Goal: Information Seeking & Learning: Learn about a topic

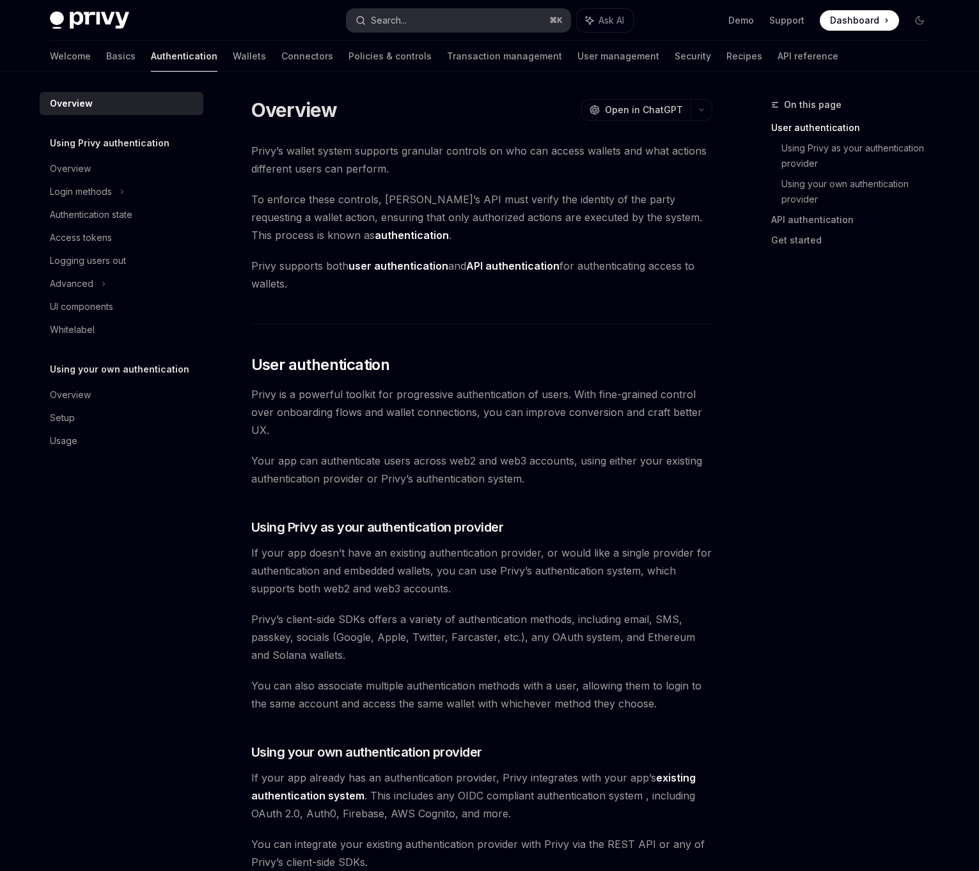
click at [389, 15] on div "Search..." at bounding box center [389, 20] width 36 height 15
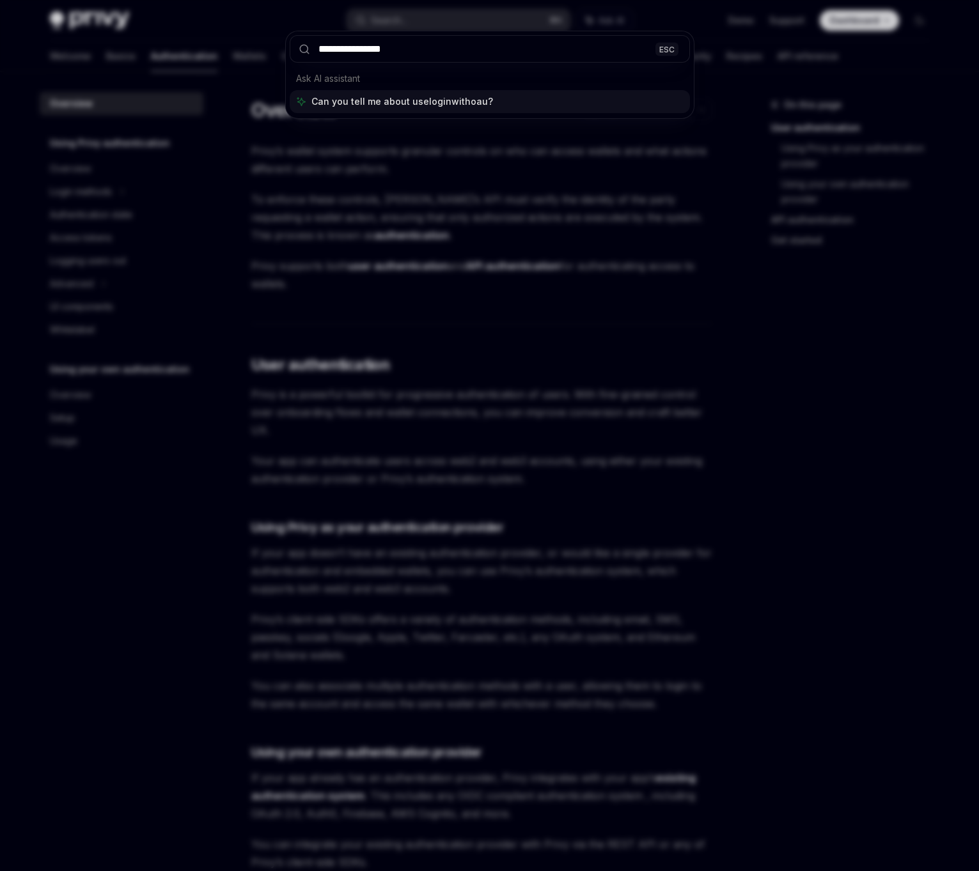
type input "**********"
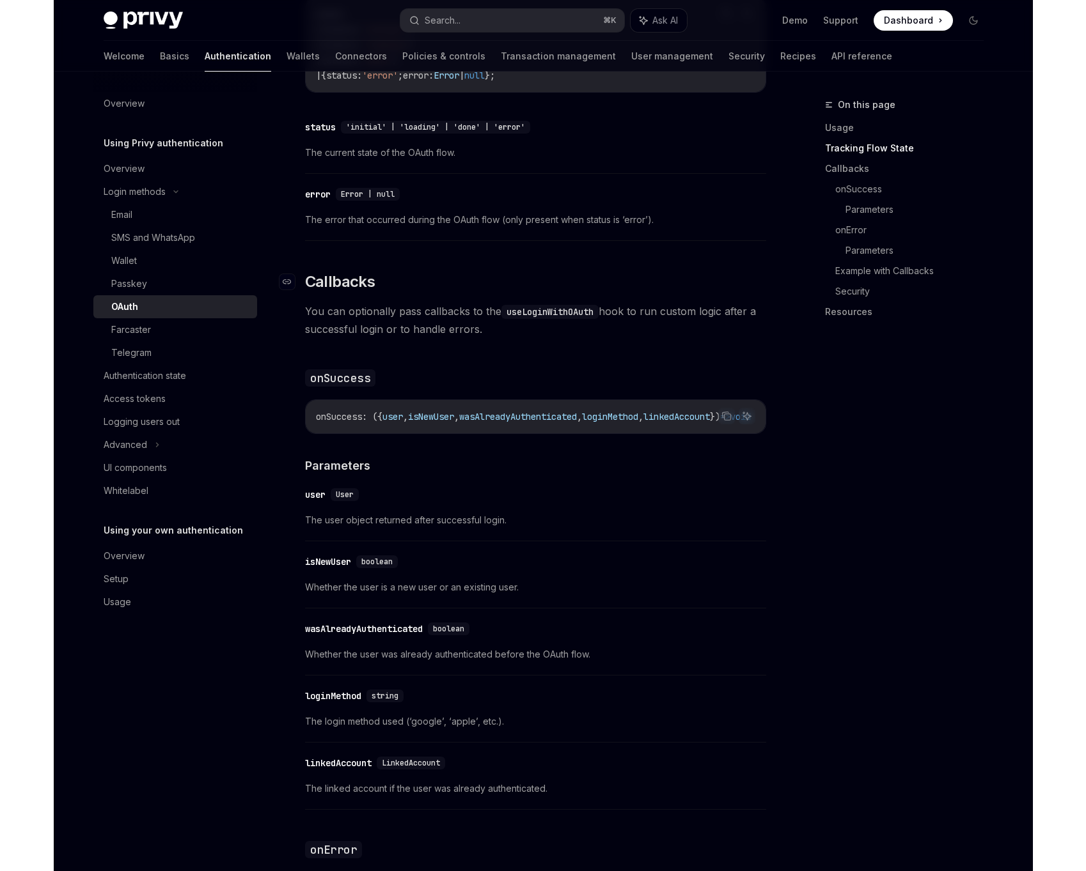
scroll to position [1447, 0]
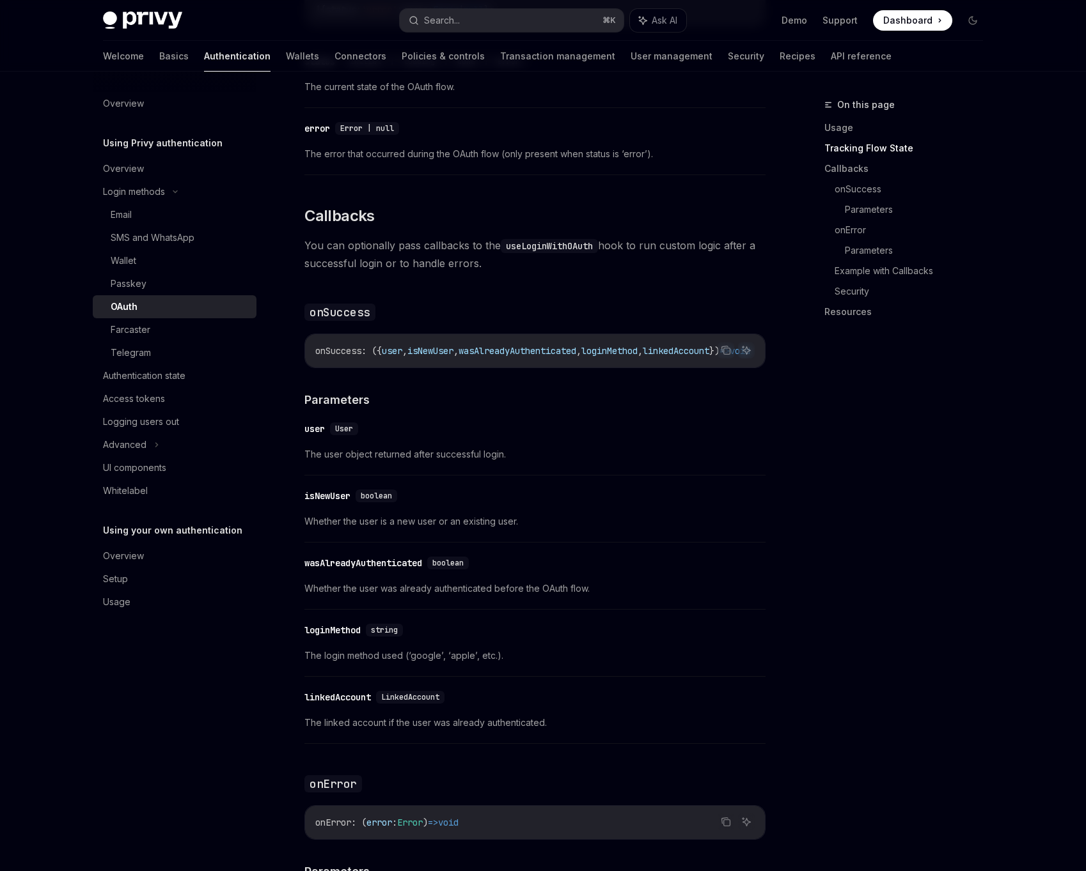
type textarea "*"
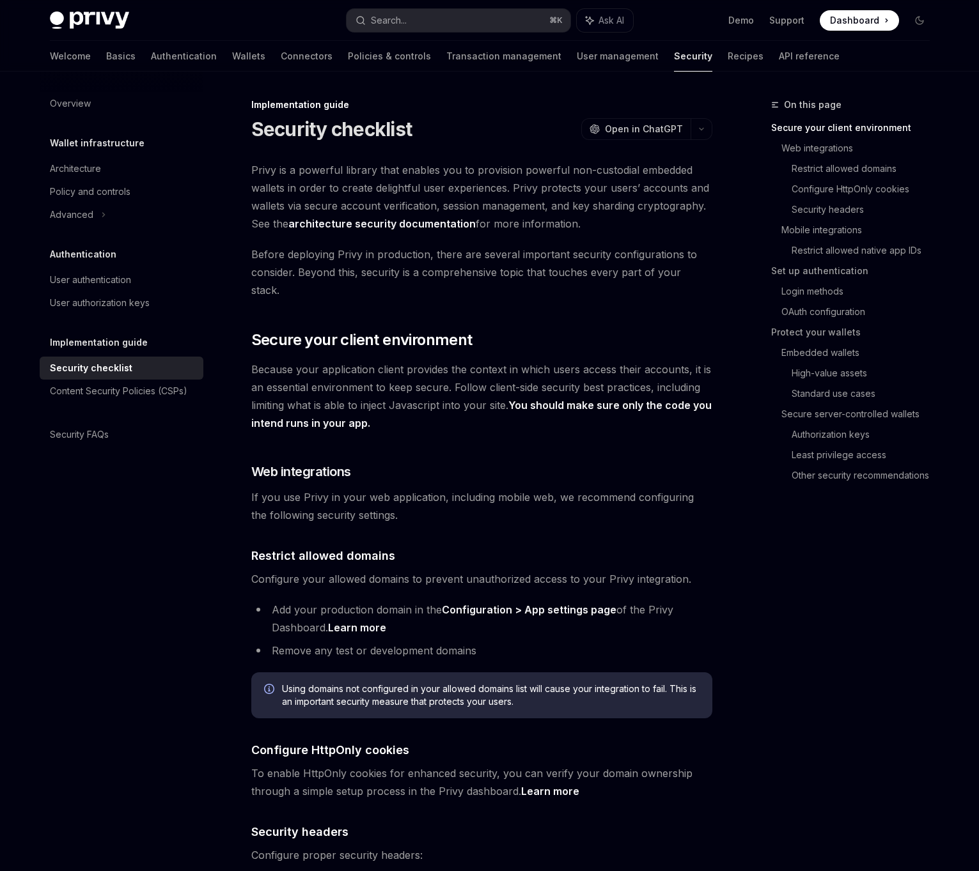
type textarea "*"
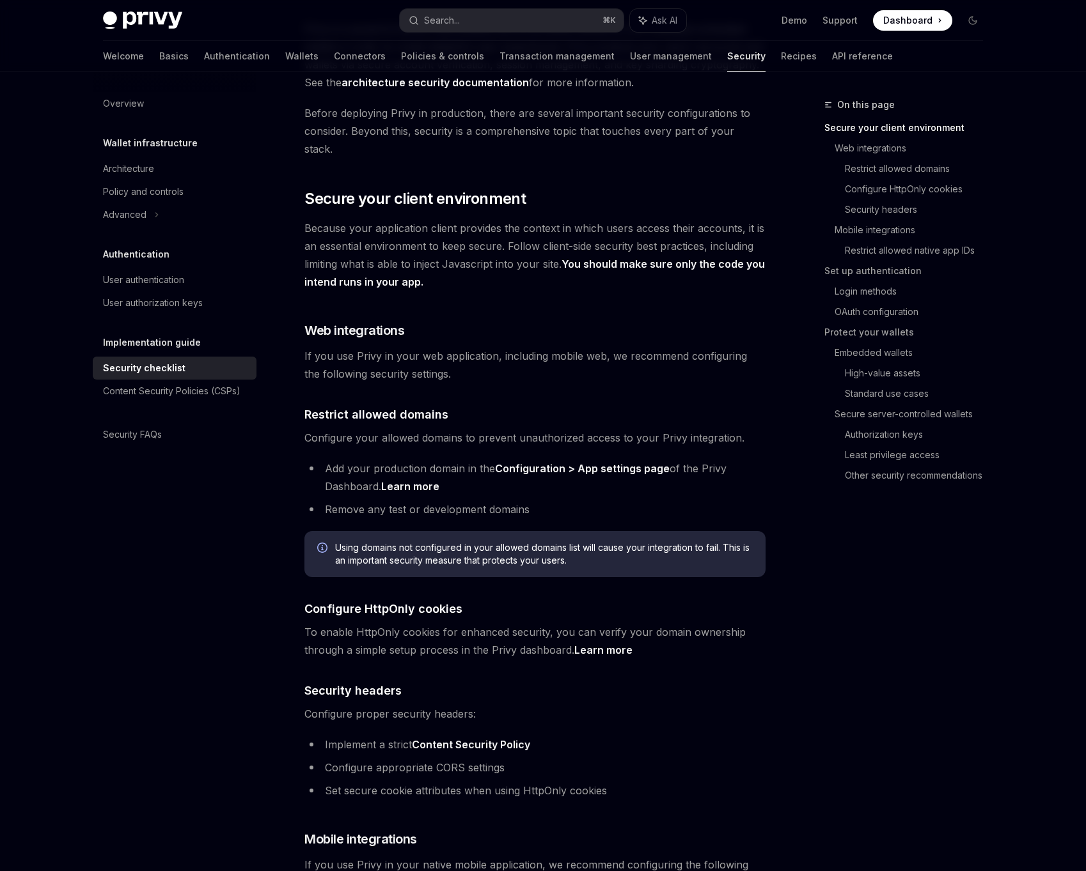
scroll to position [150, 0]
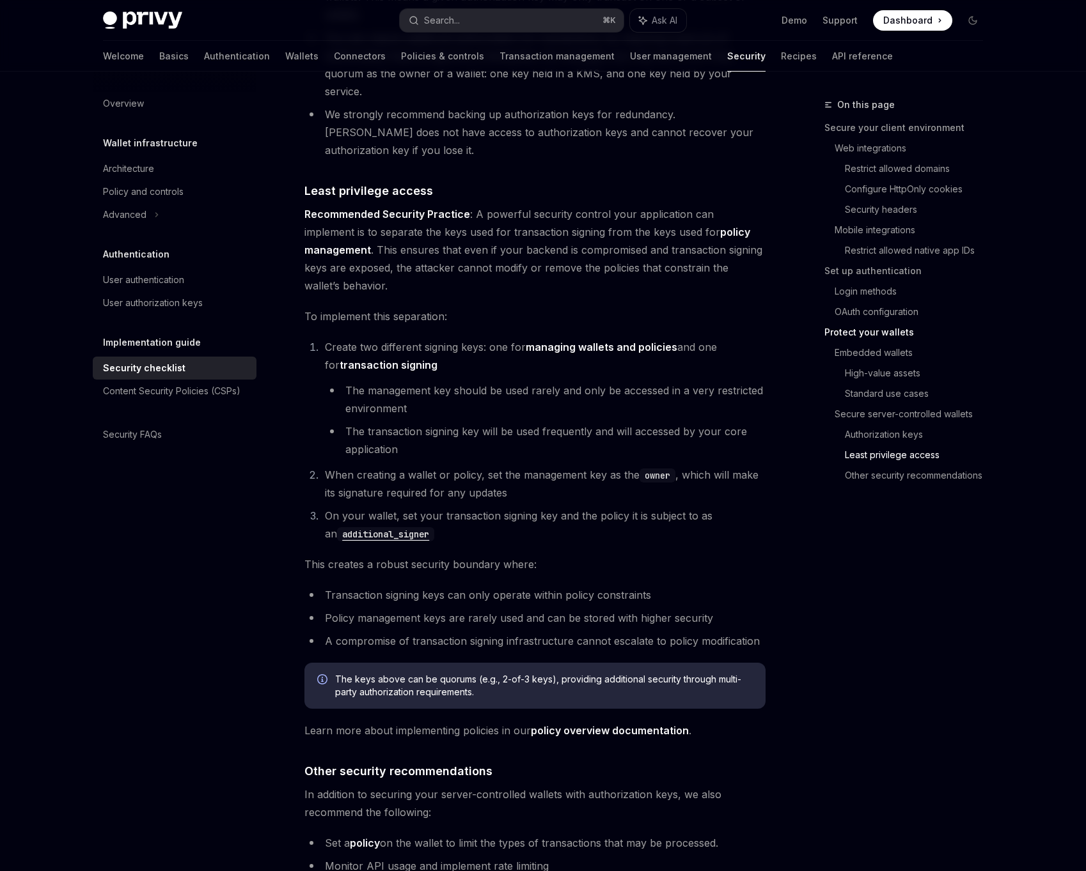
scroll to position [2599, 0]
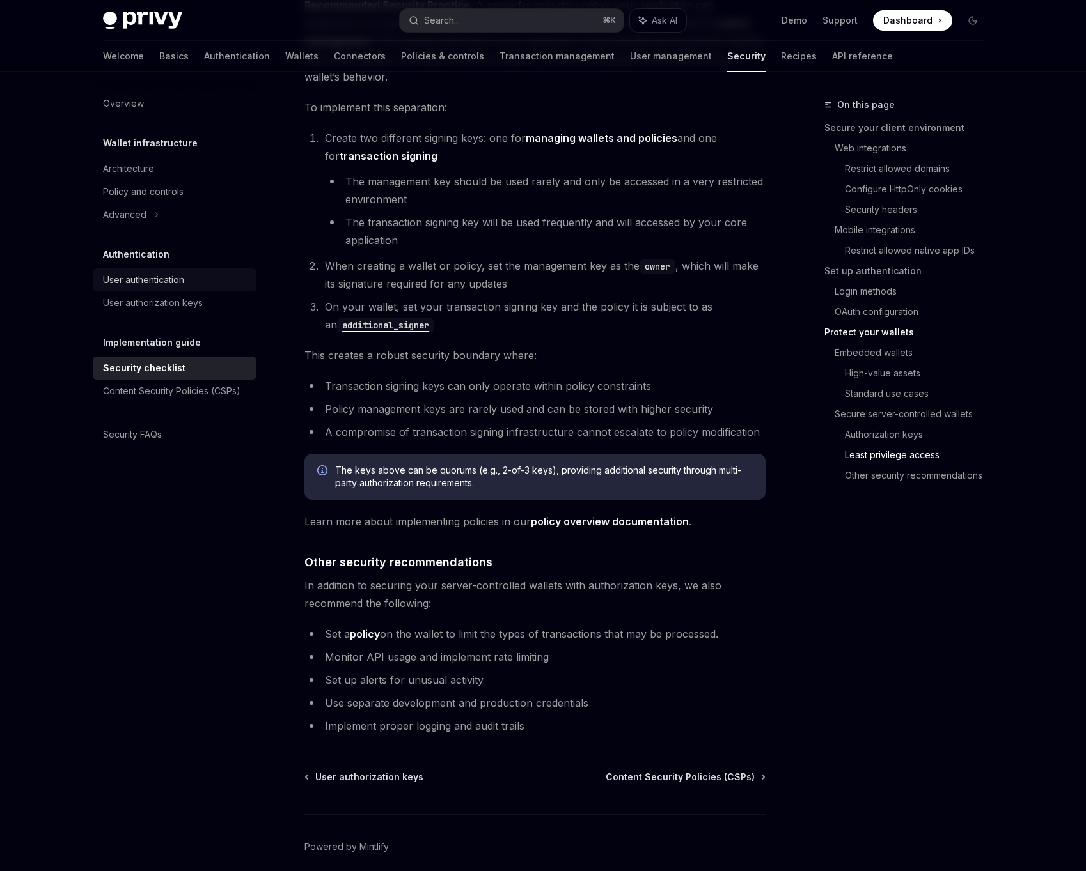
click at [198, 276] on div "User authentication" at bounding box center [176, 279] width 146 height 15
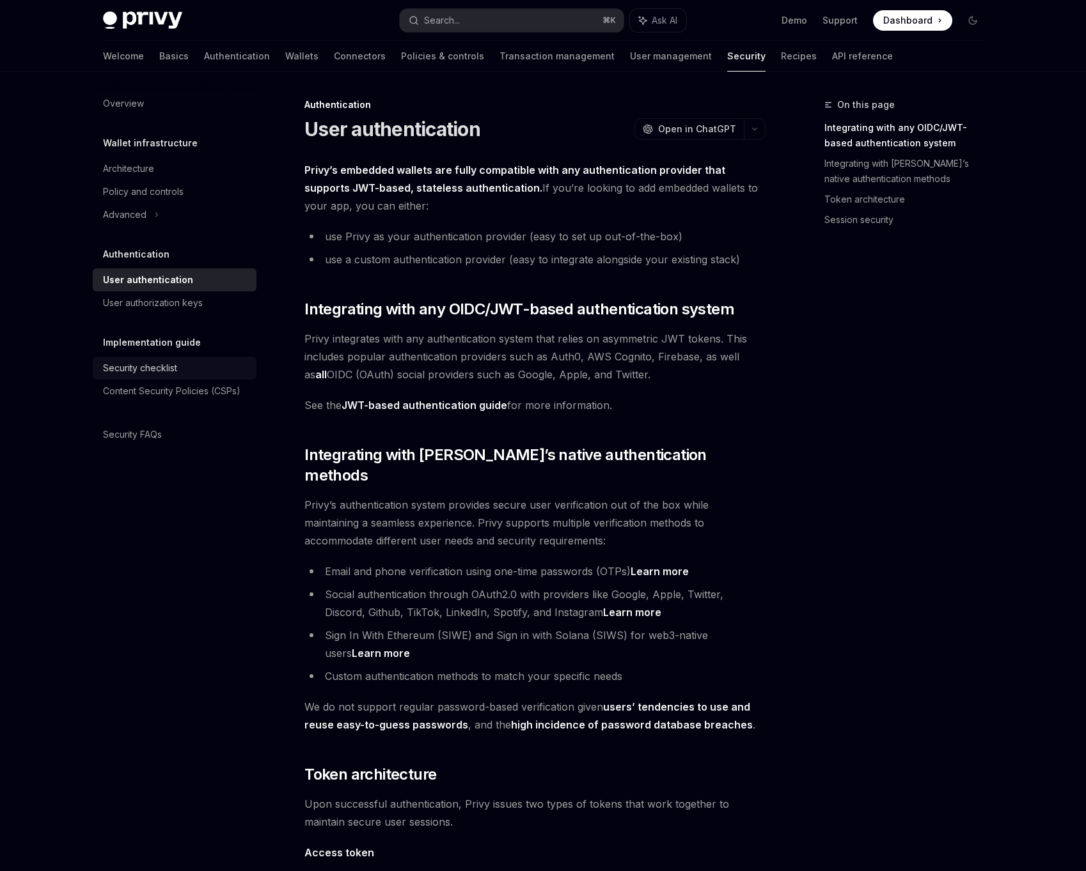
click at [167, 374] on div "Security checklist" at bounding box center [140, 368] width 74 height 15
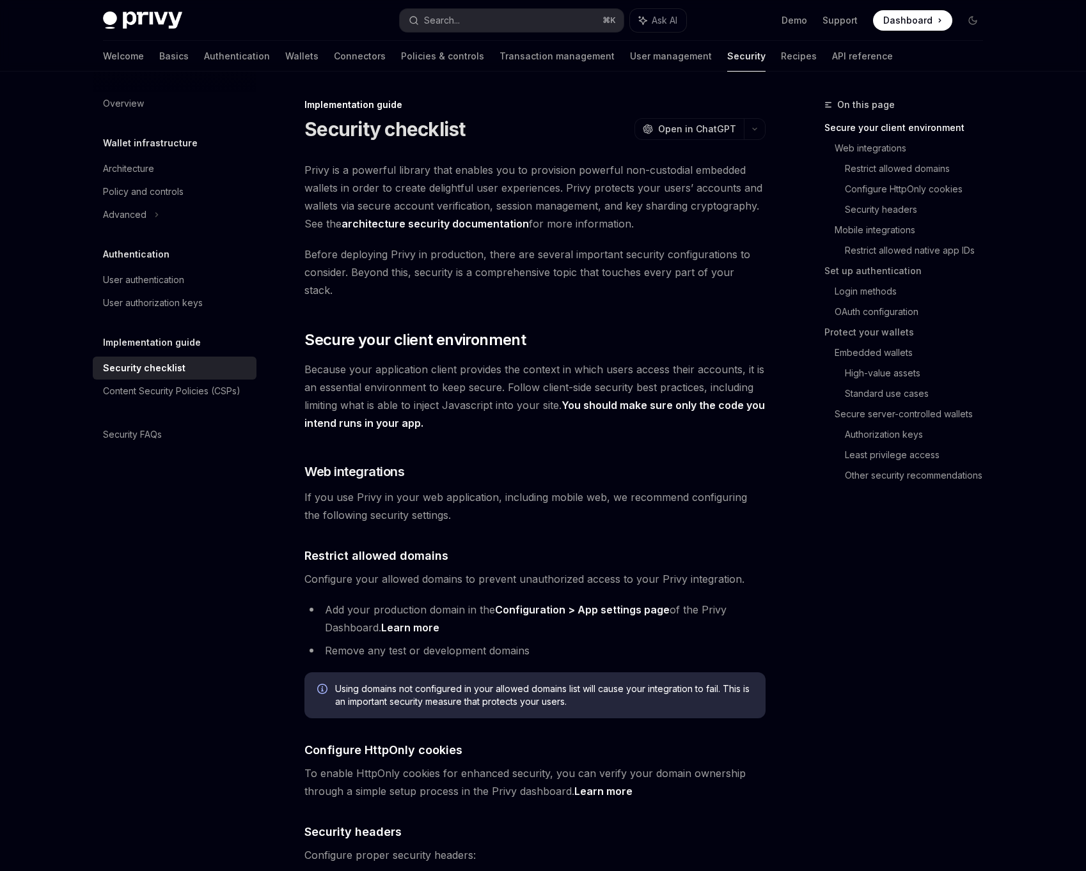
scroll to position [19, 0]
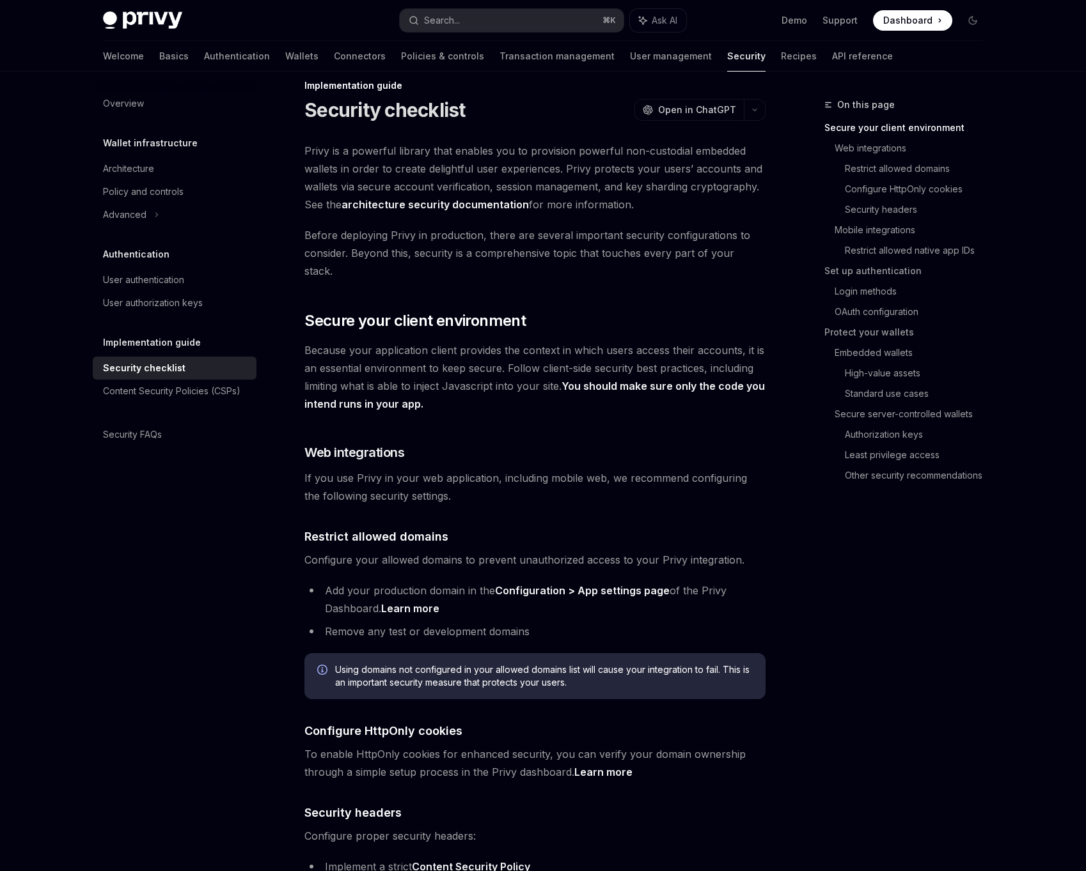
click at [432, 341] on span "Because your application client provides the context in which users access thei…" at bounding box center [534, 377] width 461 height 72
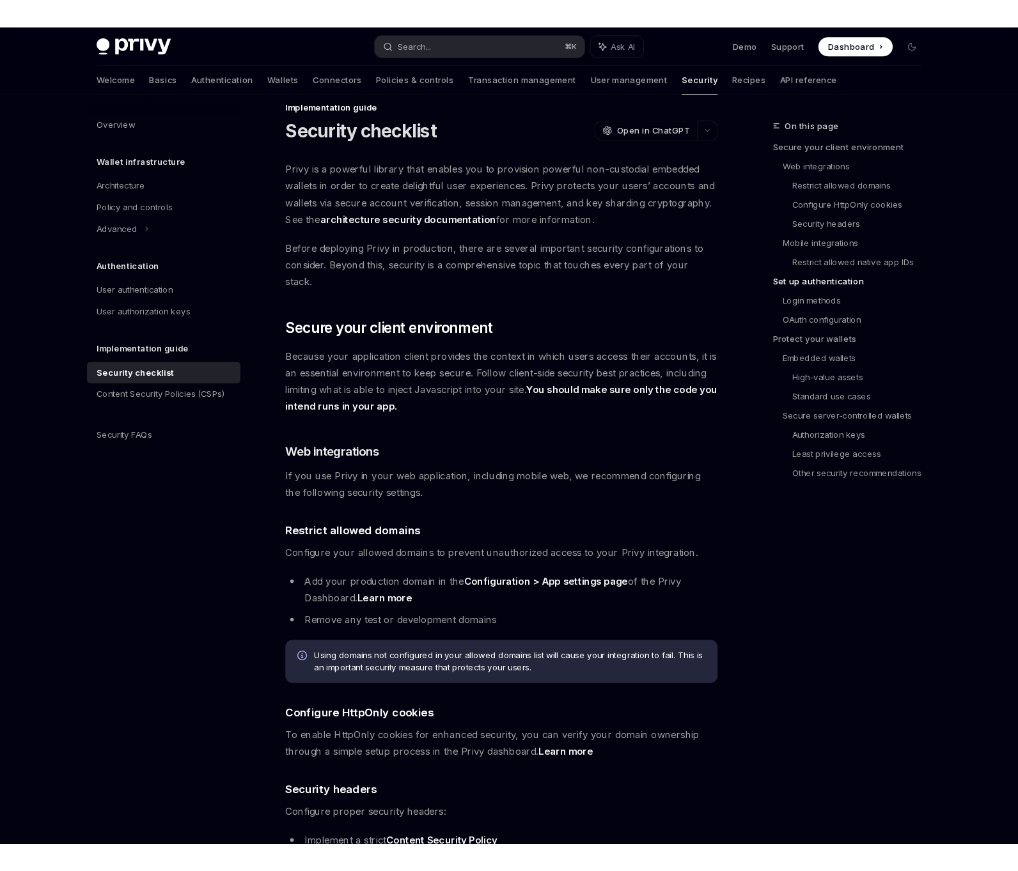
scroll to position [1113, 0]
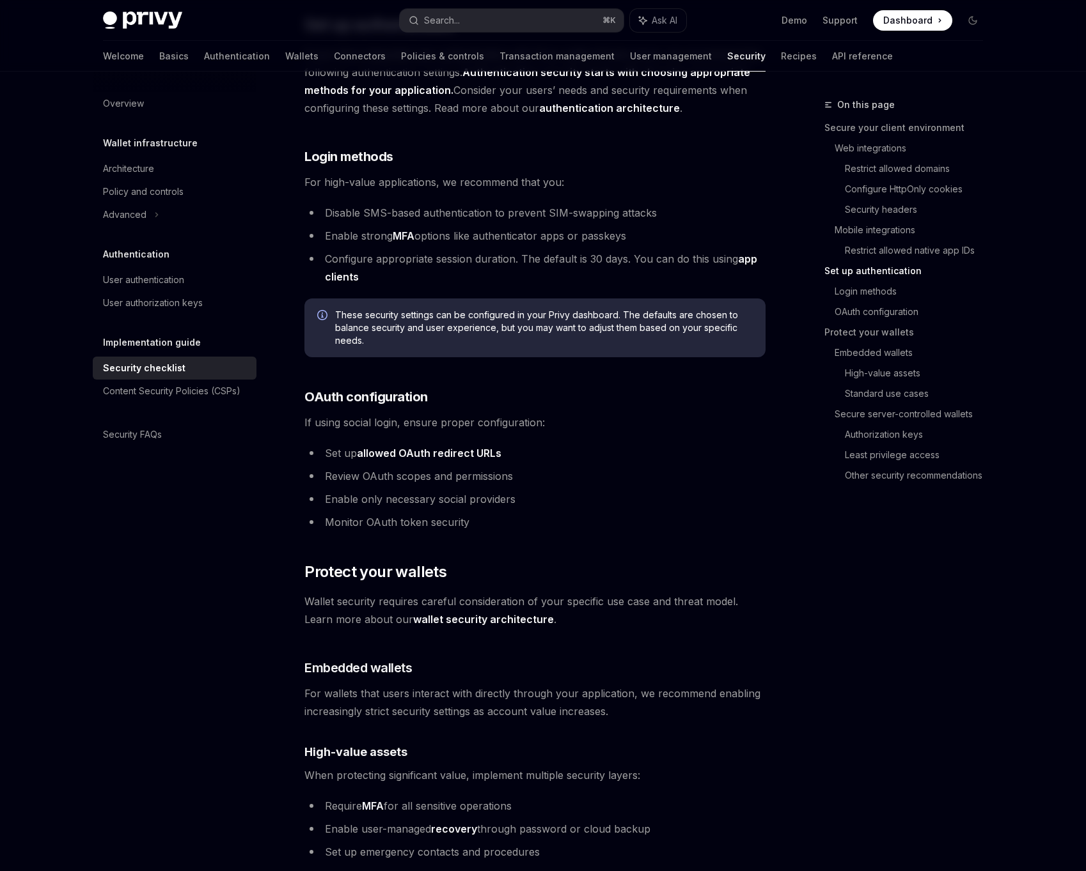
type textarea "*"
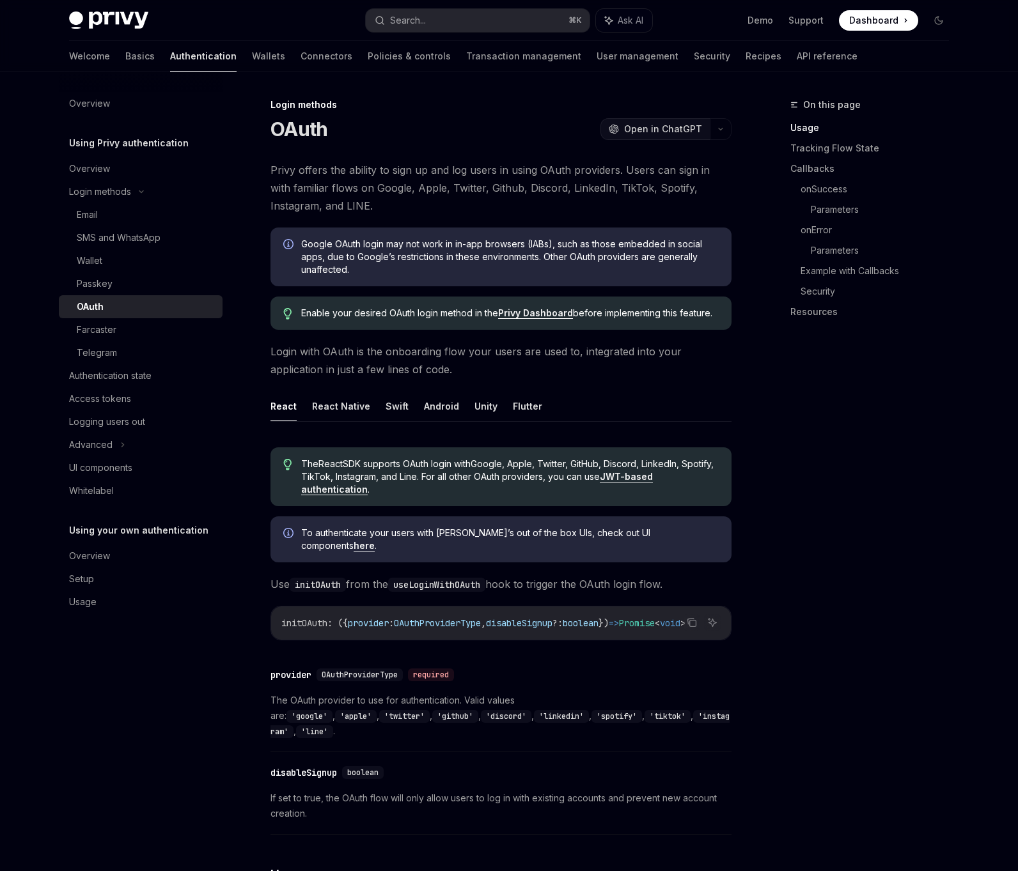
click at [649, 134] on span "Open in ChatGPT" at bounding box center [663, 129] width 78 height 13
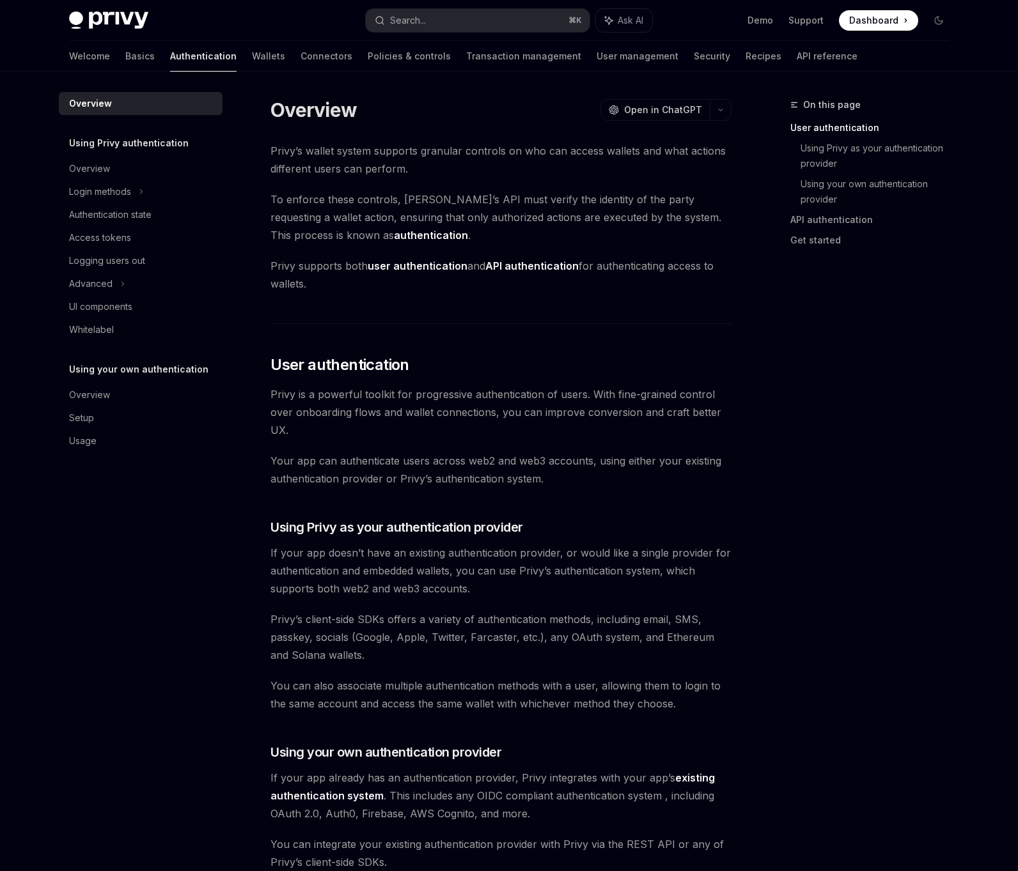
scroll to position [258, 0]
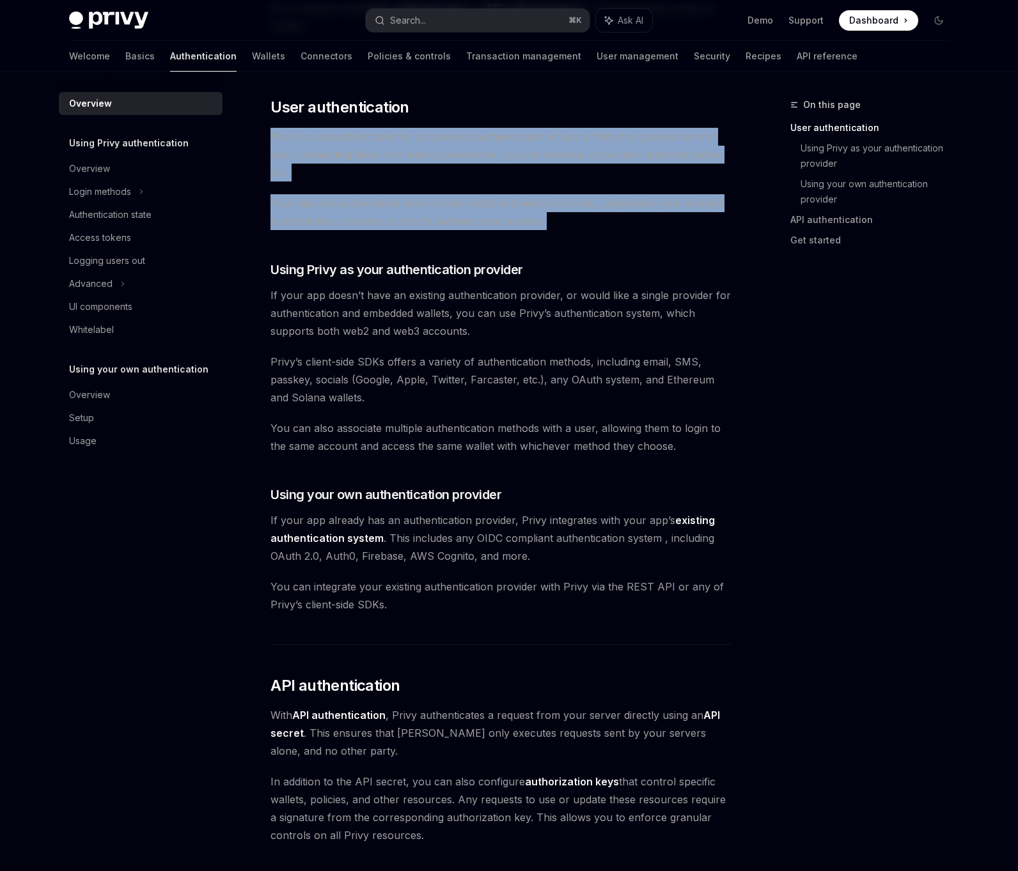
drag, startPoint x: 414, startPoint y: 123, endPoint x: 432, endPoint y: 259, distance: 136.8
click at [432, 258] on div "Privy’s wallet system supports granular controls on who can access wallets and …" at bounding box center [500, 520] width 461 height 1273
click at [432, 260] on div "Privy’s wallet system supports granular controls on who can access wallets and …" at bounding box center [500, 520] width 461 height 1273
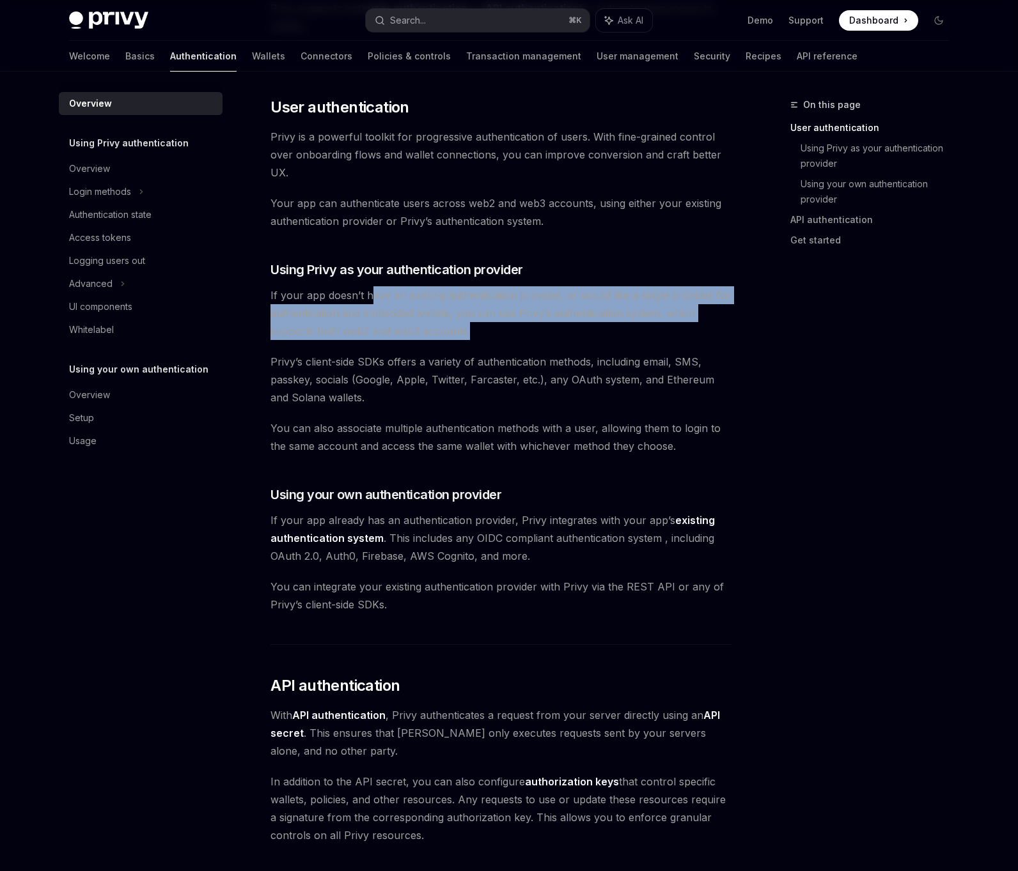
drag, startPoint x: 378, startPoint y: 297, endPoint x: 572, endPoint y: 334, distance: 196.7
click at [571, 334] on span "If your app doesn’t have an existing authentication provider, or would like a s…" at bounding box center [500, 313] width 461 height 54
click at [573, 334] on span "If your app doesn’t have an existing authentication provider, or would like a s…" at bounding box center [500, 313] width 461 height 54
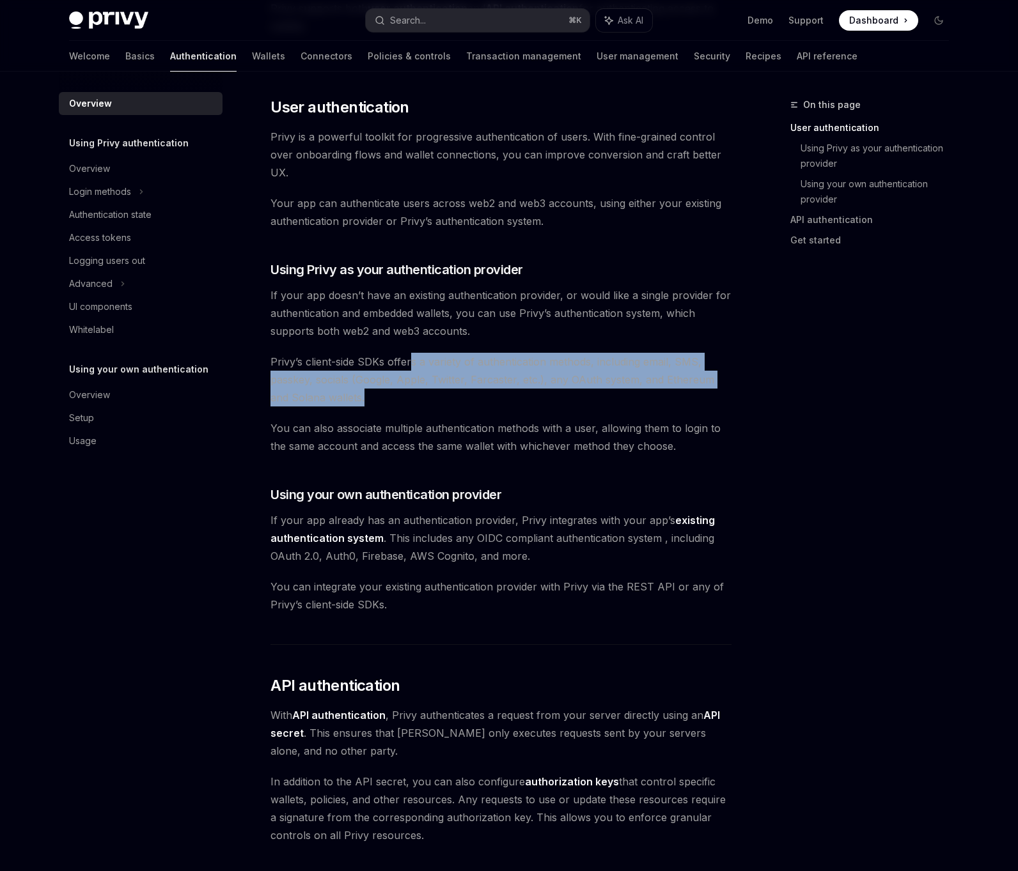
drag, startPoint x: 409, startPoint y: 368, endPoint x: 424, endPoint y: 401, distance: 36.6
click at [424, 401] on span "Privy’s client-side SDKs offers a variety of authentication methods, including …" at bounding box center [500, 380] width 461 height 54
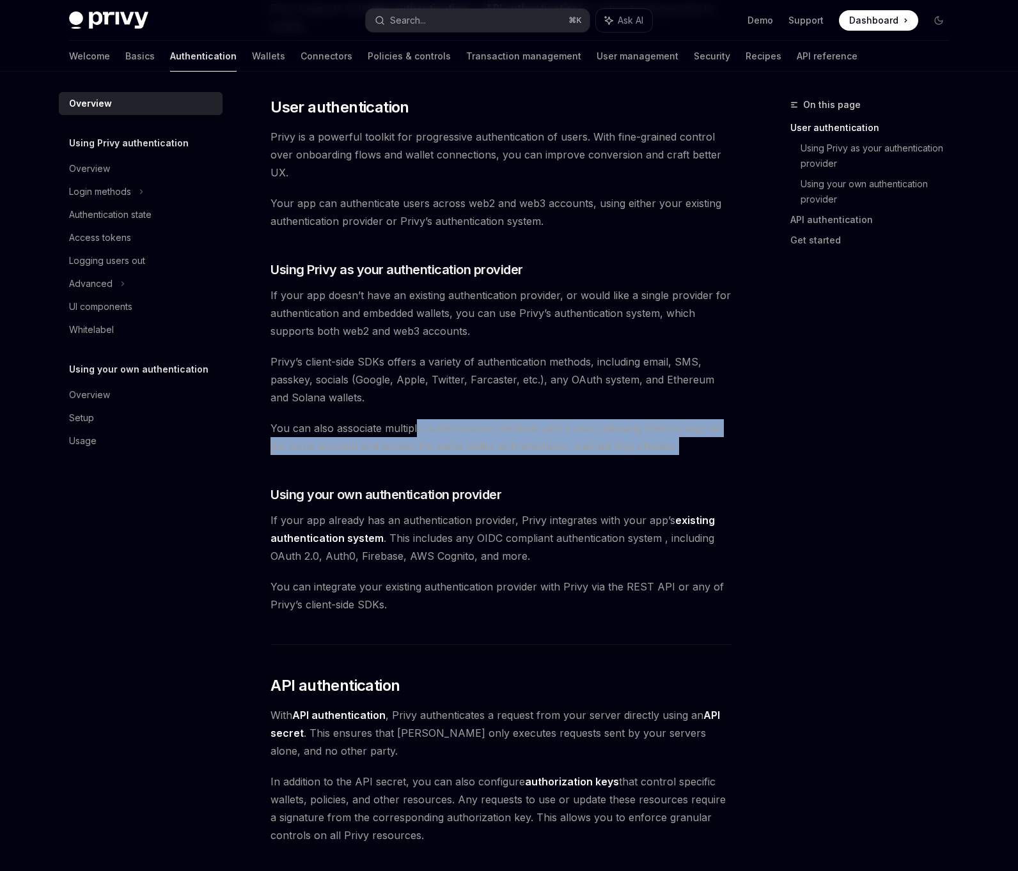
drag, startPoint x: 416, startPoint y: 428, endPoint x: 534, endPoint y: 456, distance: 121.4
click at [518, 455] on div "Privy’s wallet system supports granular controls on who can access wallets and …" at bounding box center [500, 520] width 461 height 1273
click at [536, 456] on div "Privy’s wallet system supports granular controls on who can access wallets and …" at bounding box center [500, 520] width 461 height 1273
